Goal: Check status: Check status

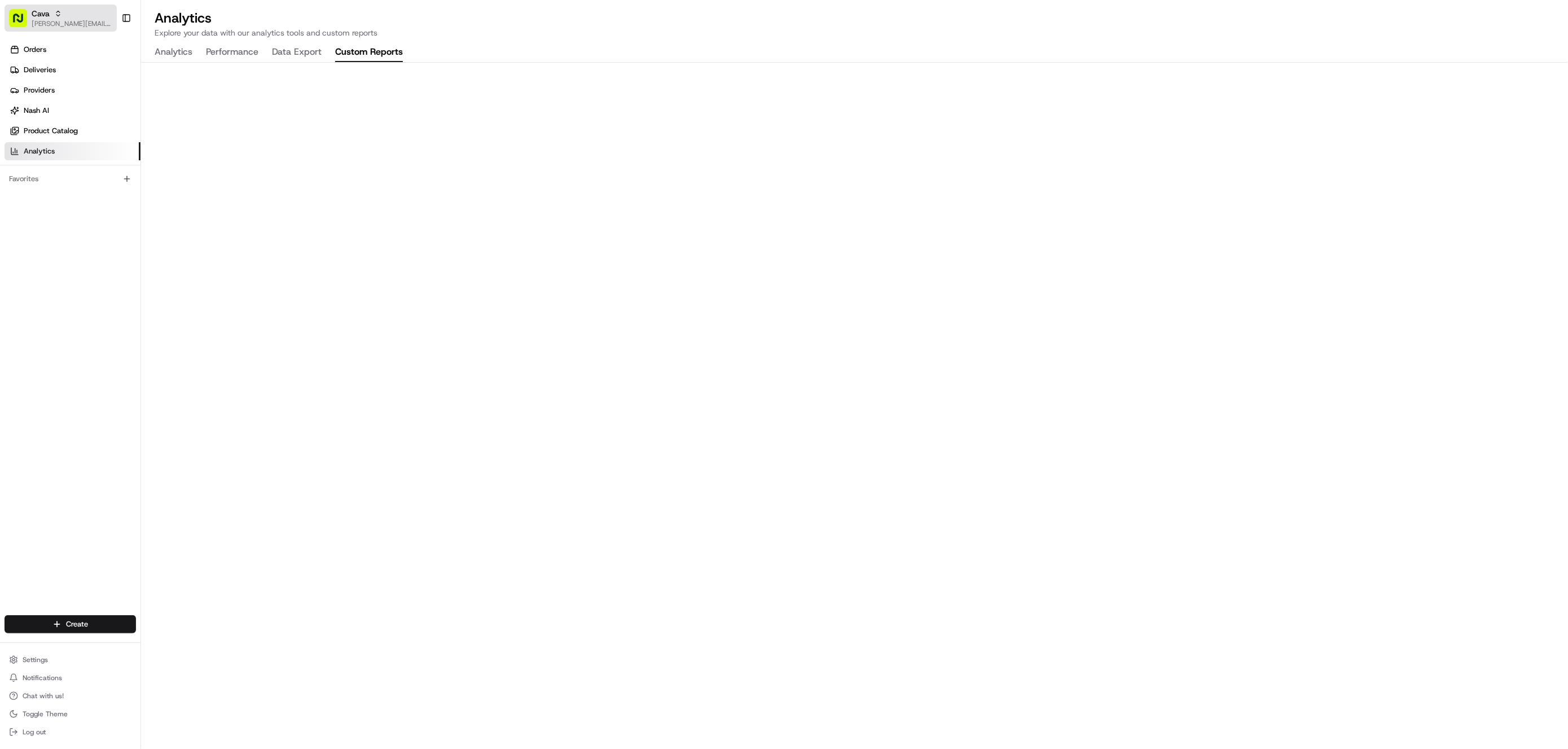
click at [64, 26] on span "[PERSON_NAME][EMAIL_ADDRESS][DOMAIN_NAME]" at bounding box center [72, 24] width 81 height 9
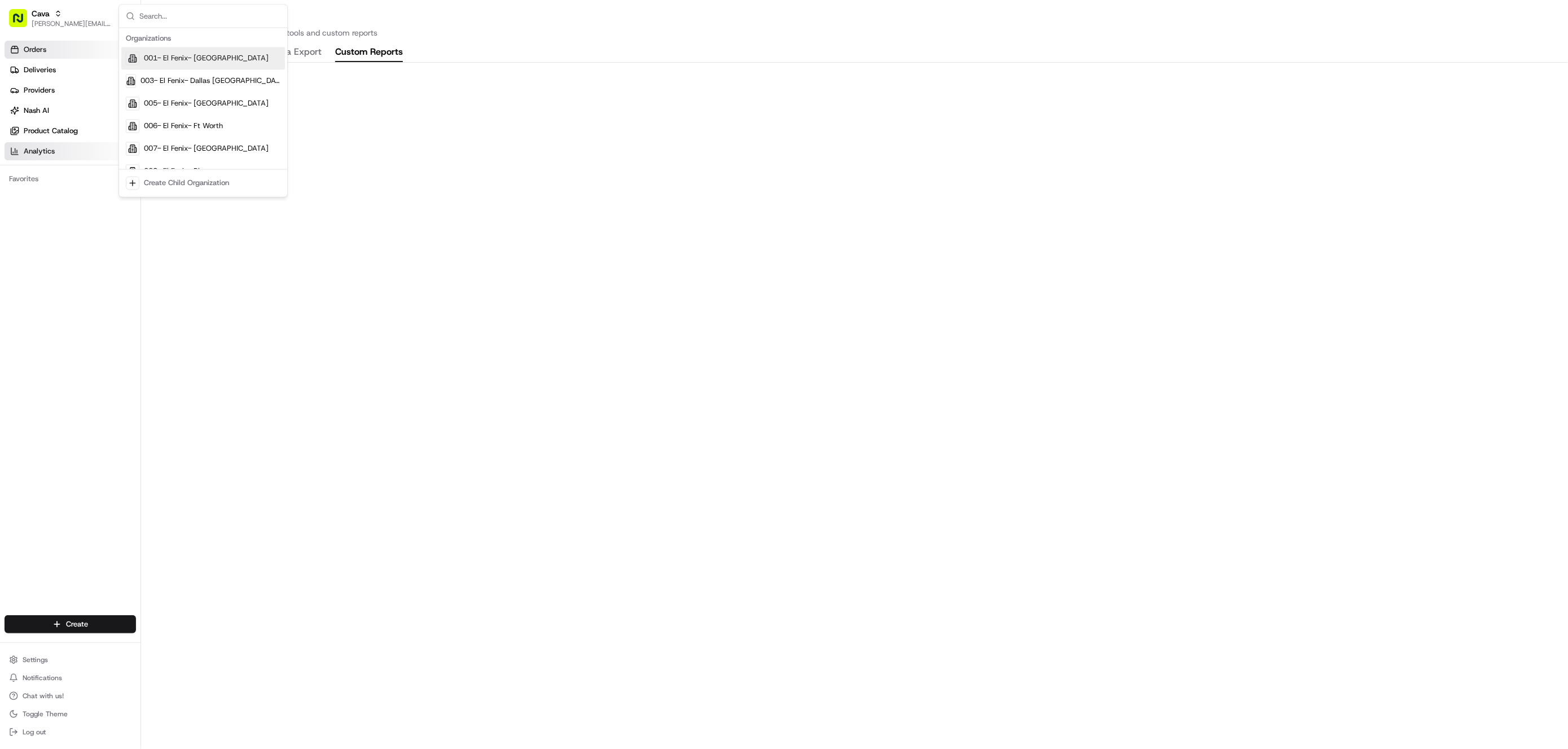
click at [49, 53] on link "Orders" at bounding box center [73, 50] width 136 height 18
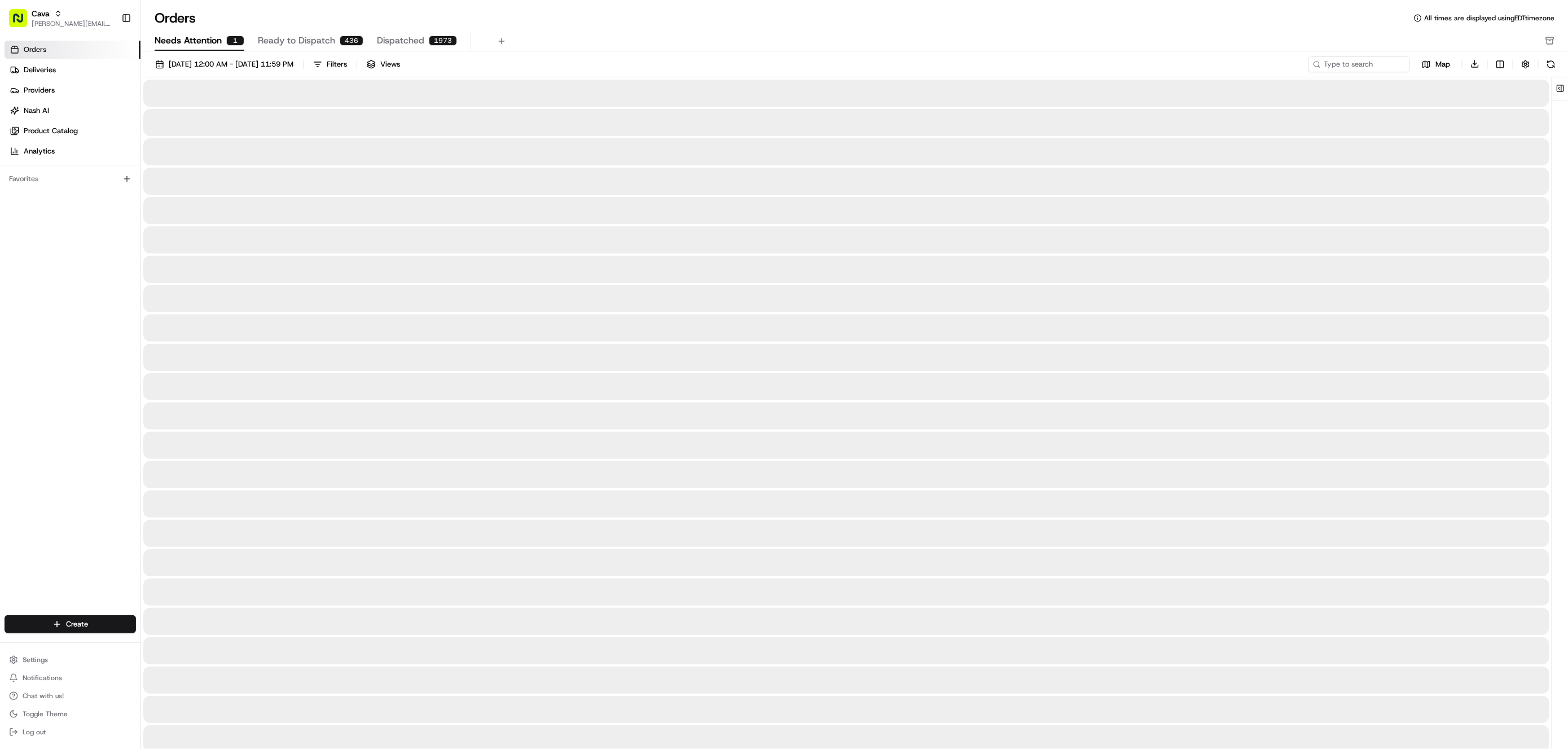
click at [204, 45] on span "Needs Attention" at bounding box center [188, 40] width 67 height 13
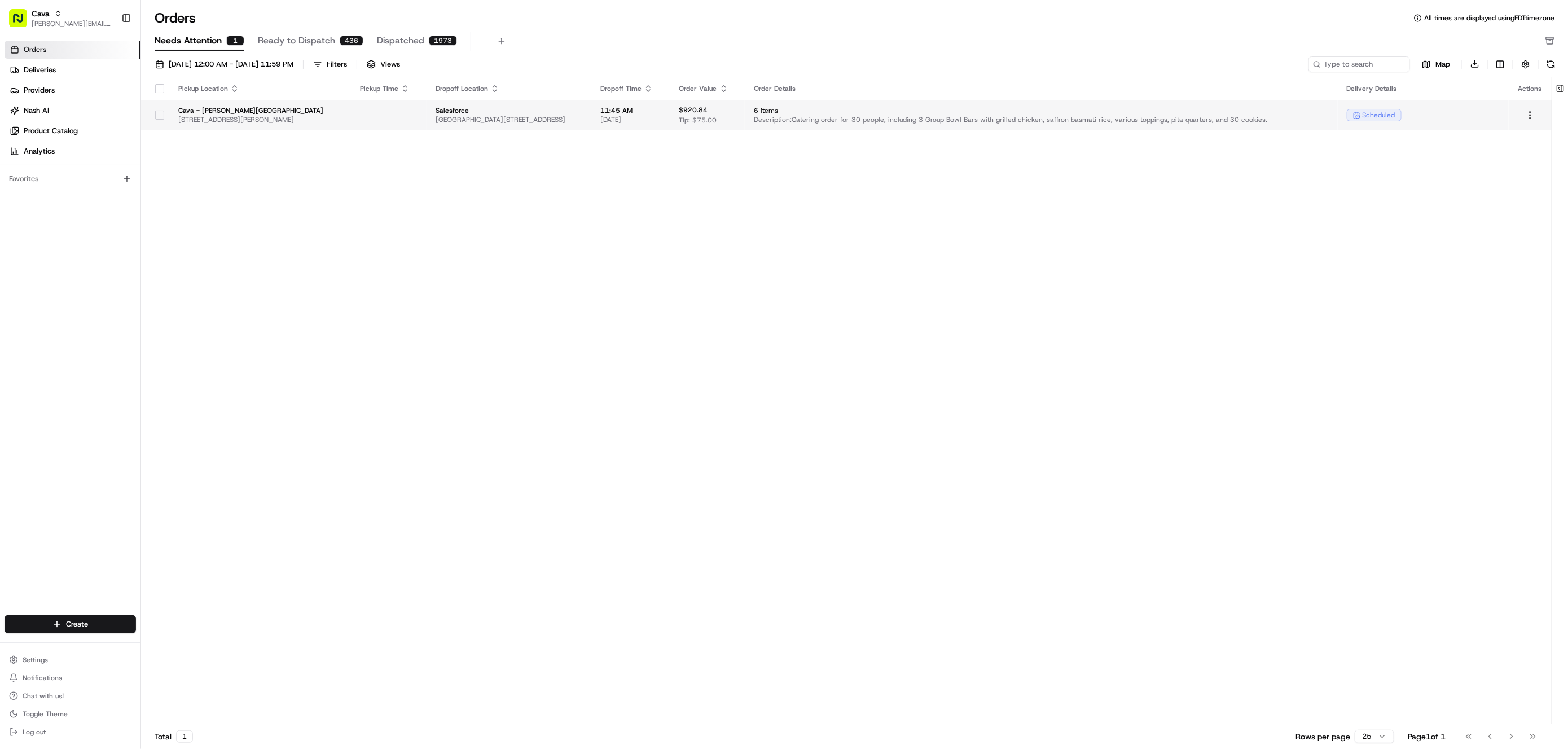
click at [941, 117] on span "Description: Catering order for 30 people, including 3 Group Bowl Bars with gri…" at bounding box center [1041, 120] width 574 height 9
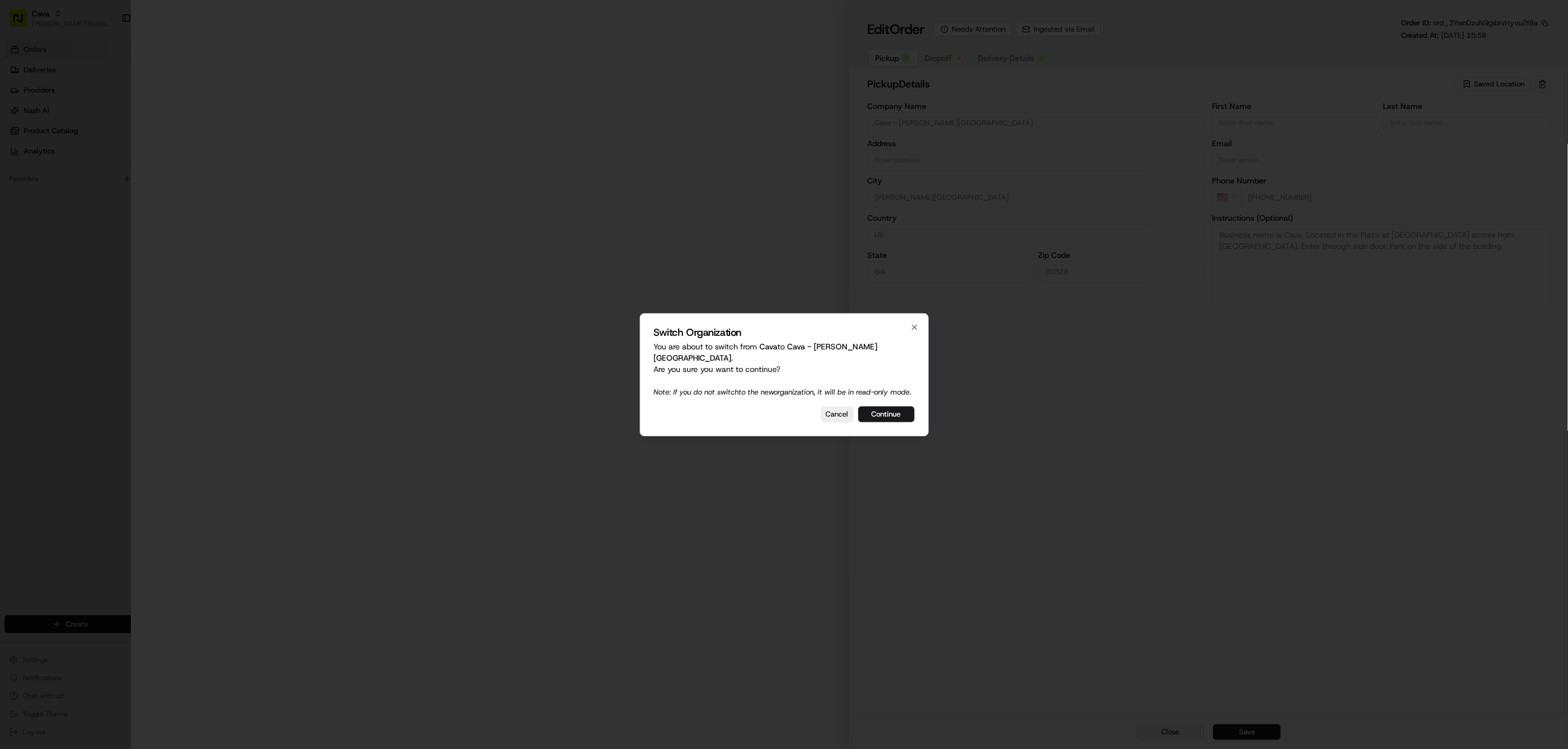
type input "5840 Roswell Rd, Sandy Springs, GA 30328, US"
click at [891, 412] on button "Continue" at bounding box center [886, 414] width 57 height 16
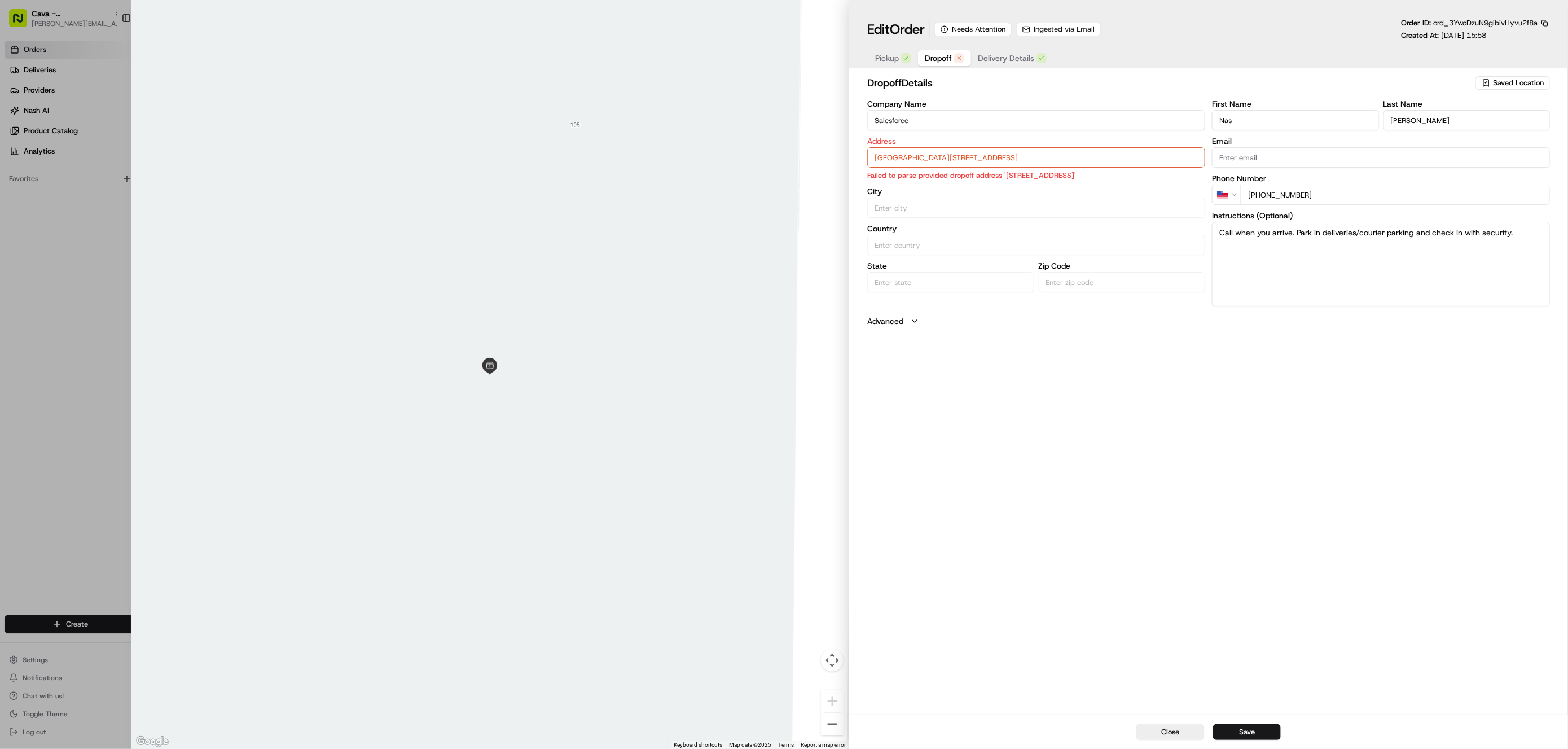
click at [942, 59] on span "Dropoff" at bounding box center [938, 58] width 27 height 11
type input "+1"
click at [87, 263] on div at bounding box center [784, 374] width 1568 height 749
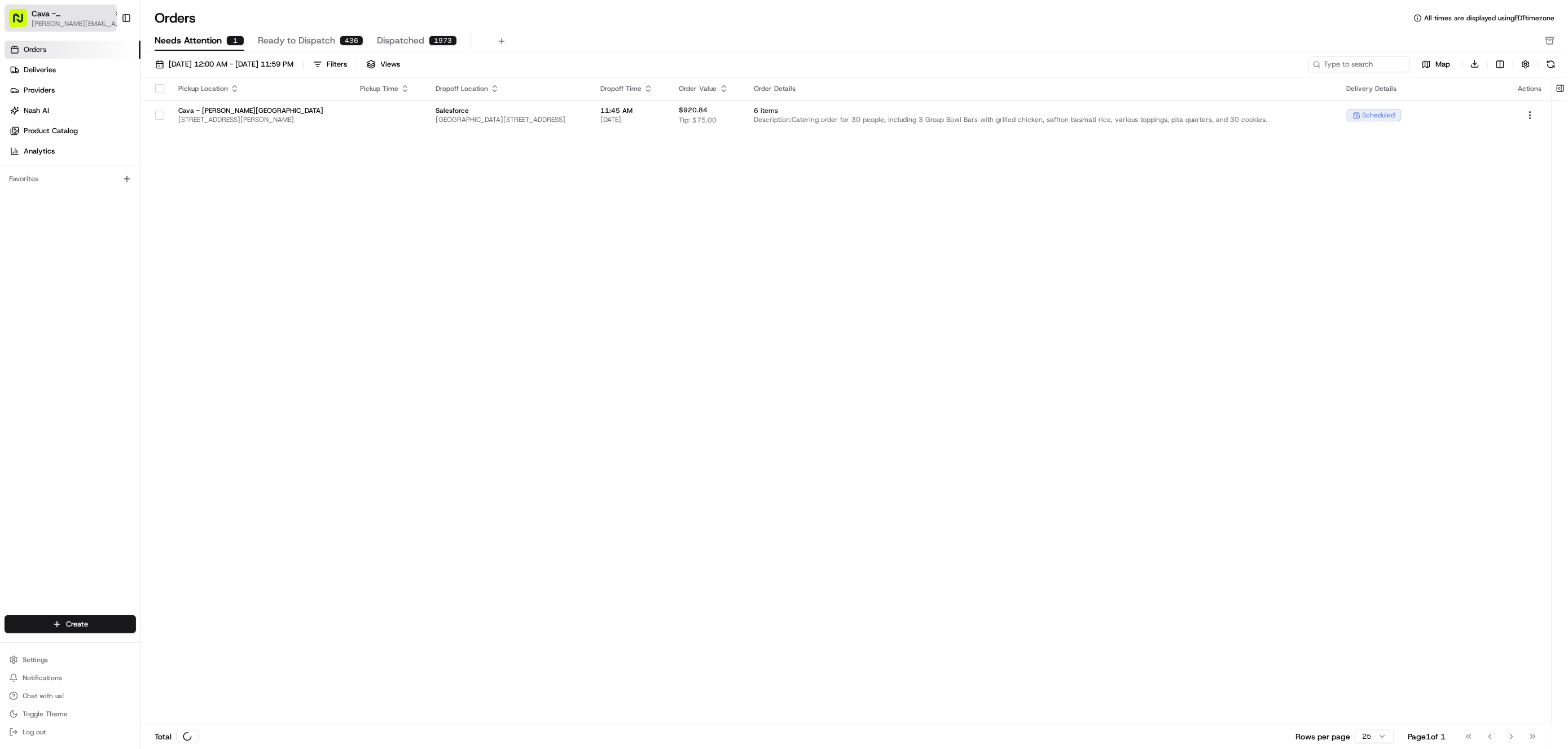
click at [90, 19] on span "[PERSON_NAME][EMAIL_ADDRESS][DOMAIN_NAME]" at bounding box center [77, 24] width 90 height 9
type input "red's"
click at [172, 69] on div "Red's Best" at bounding box center [203, 58] width 163 height 22
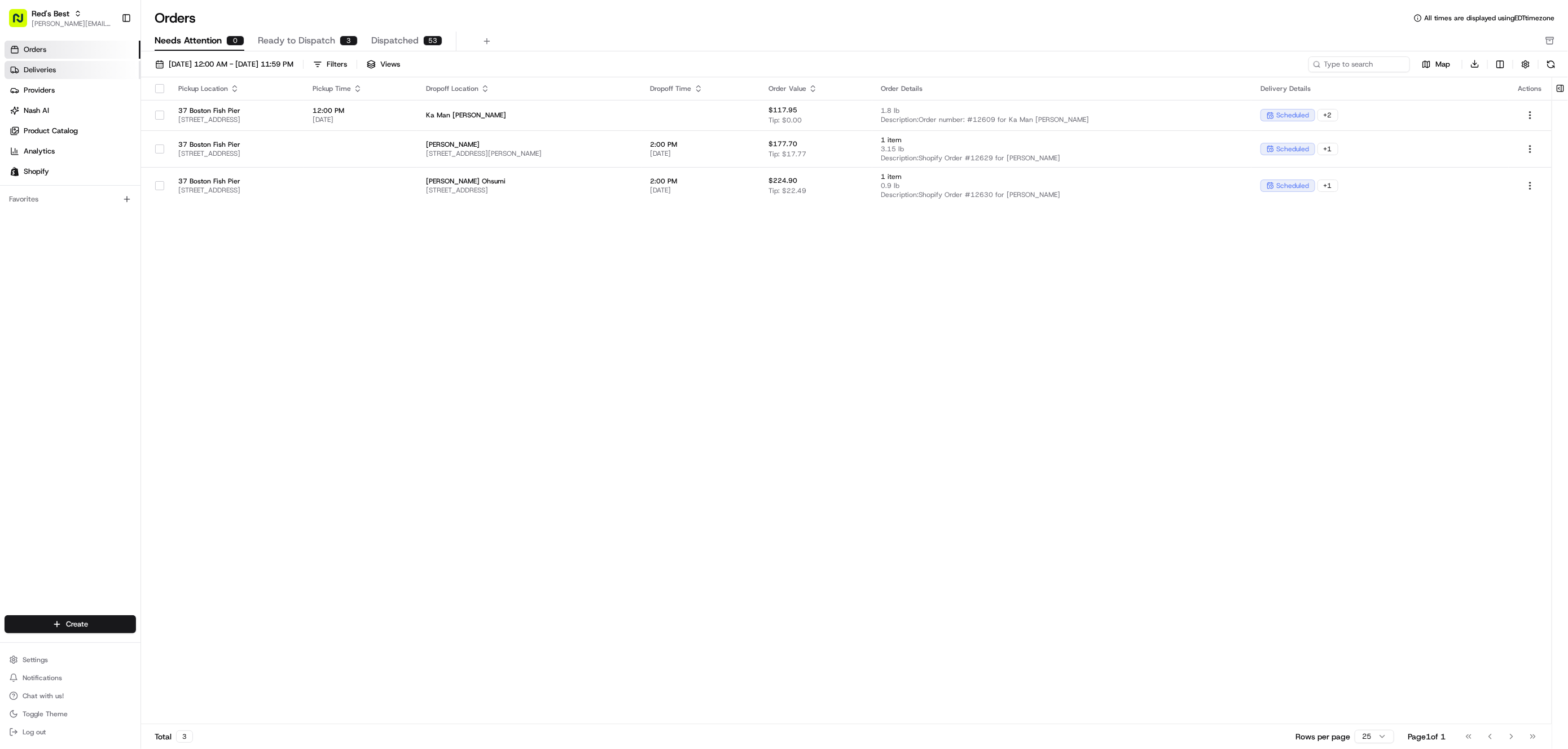
click at [83, 73] on link "Deliveries" at bounding box center [73, 70] width 136 height 18
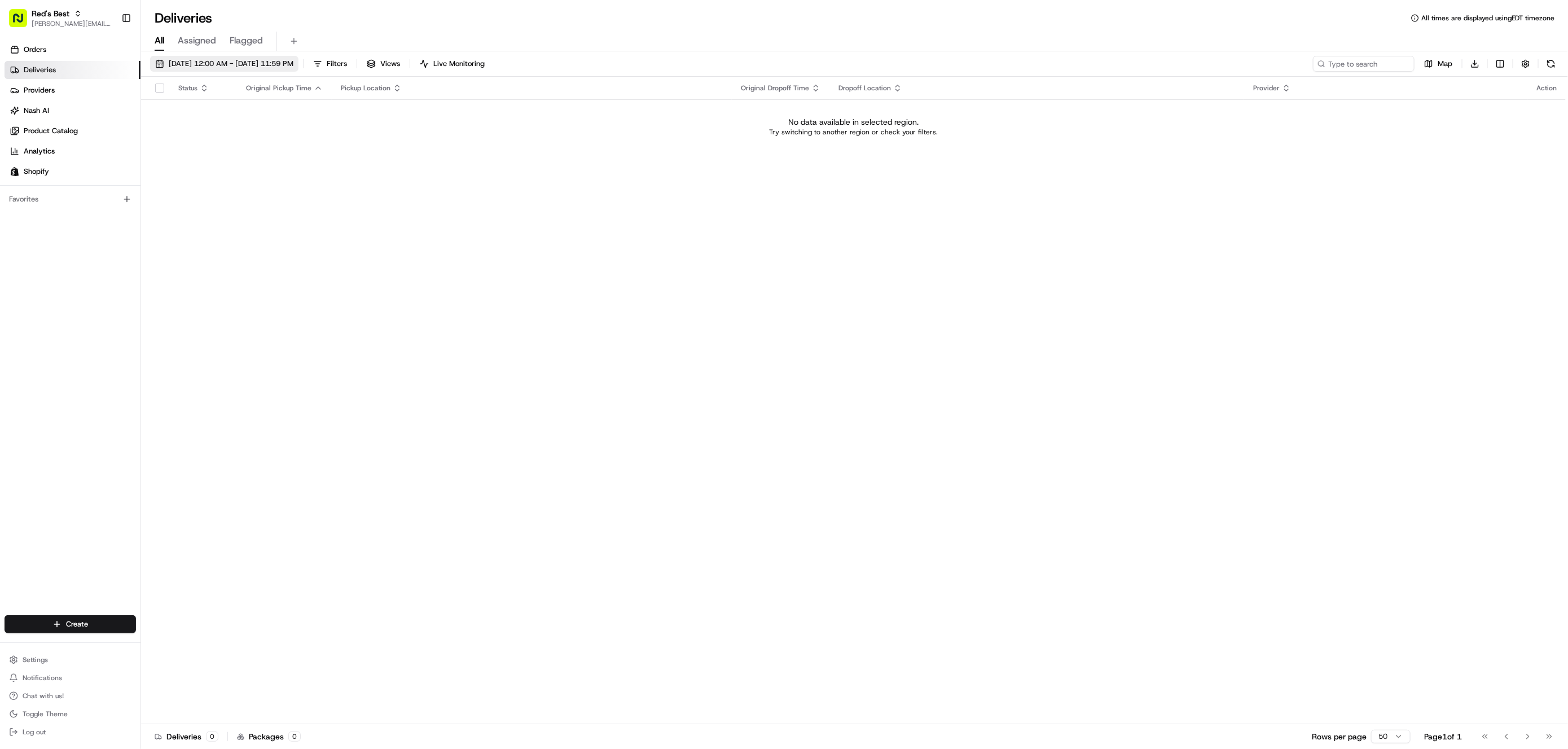
click at [212, 66] on span "08/23/2025 12:00 AM - 08/23/2025 11:59 PM" at bounding box center [231, 64] width 125 height 10
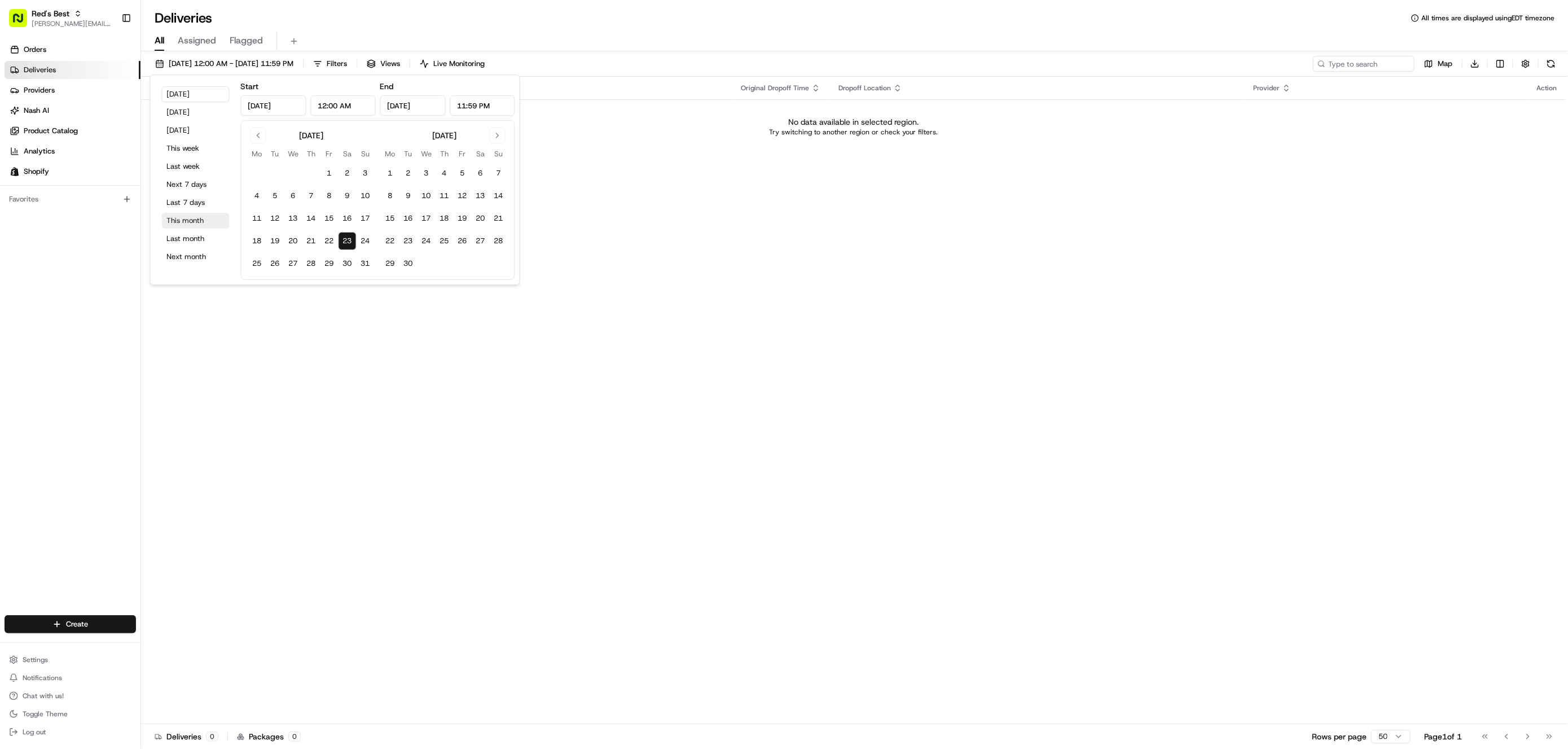
click at [202, 221] on button "This month" at bounding box center [196, 220] width 67 height 16
type input "Aug 1, 2025"
type input "Aug 31, 2025"
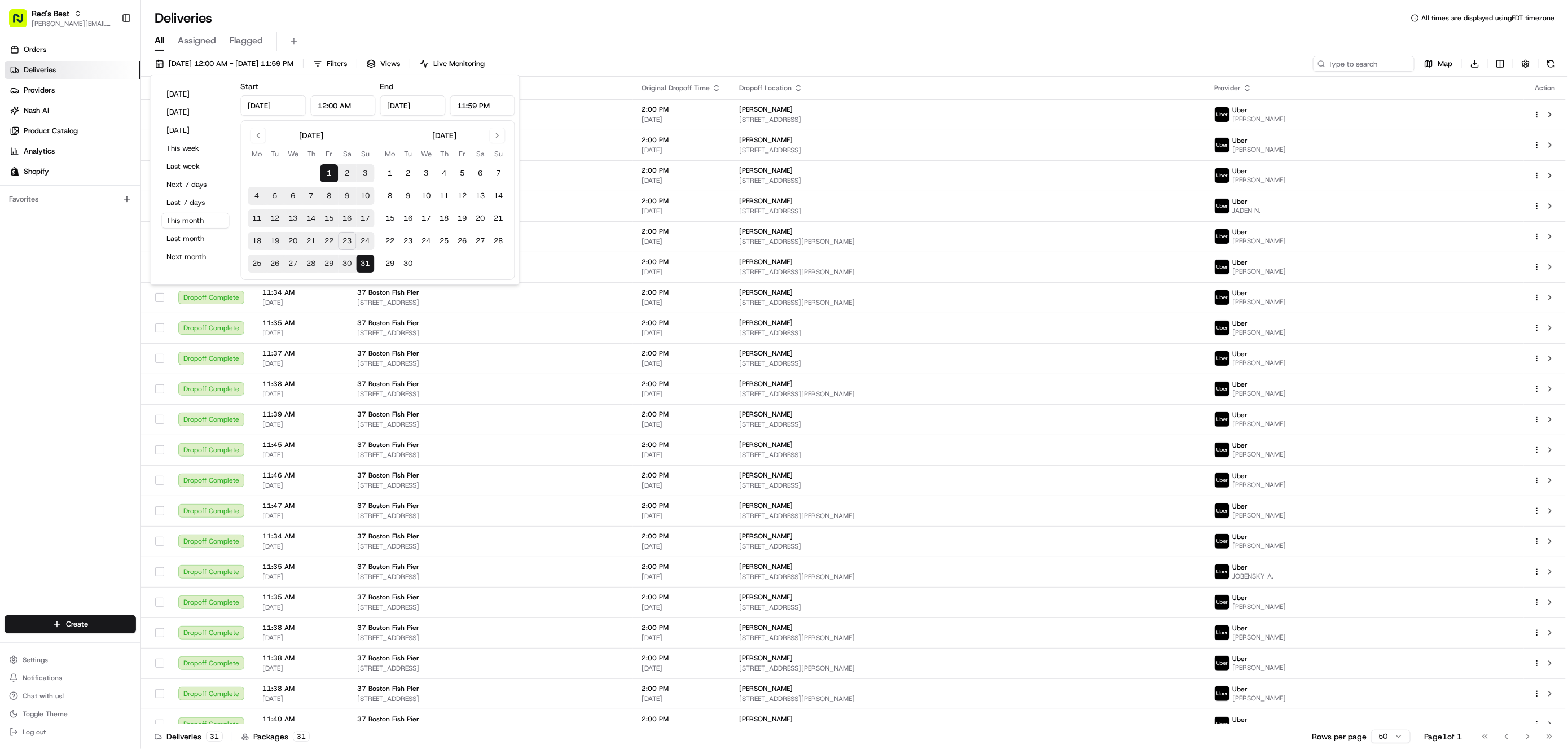
click at [381, 25] on div "Deliveries All times are displayed using EDT timezone" at bounding box center [854, 18] width 1427 height 18
